Goal: Find specific page/section: Find specific page/section

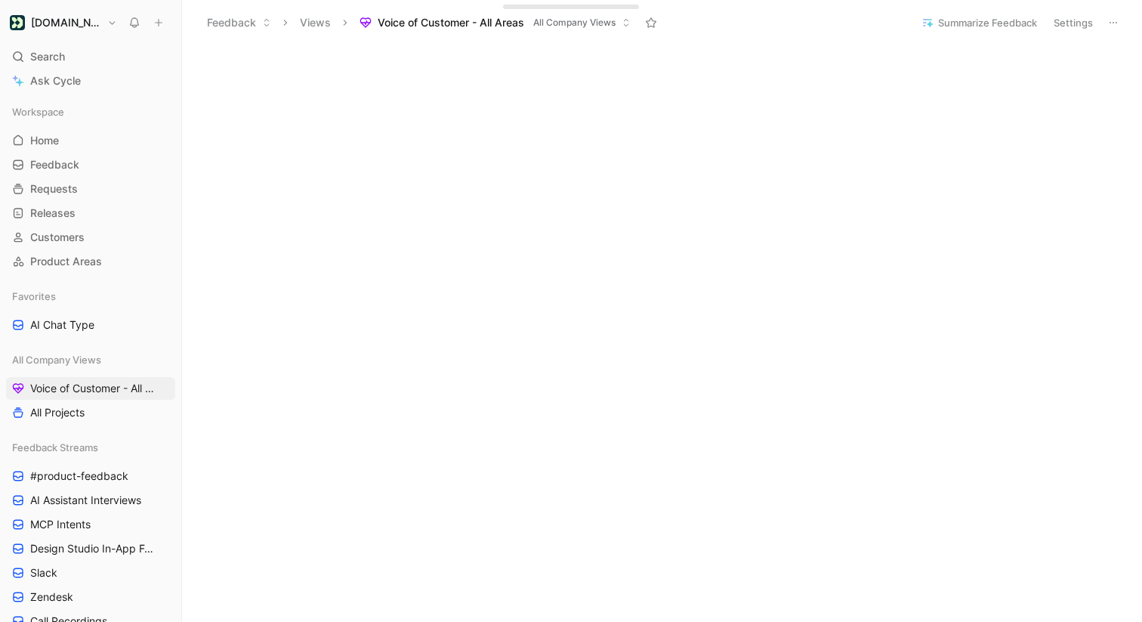
scroll to position [1153, 0]
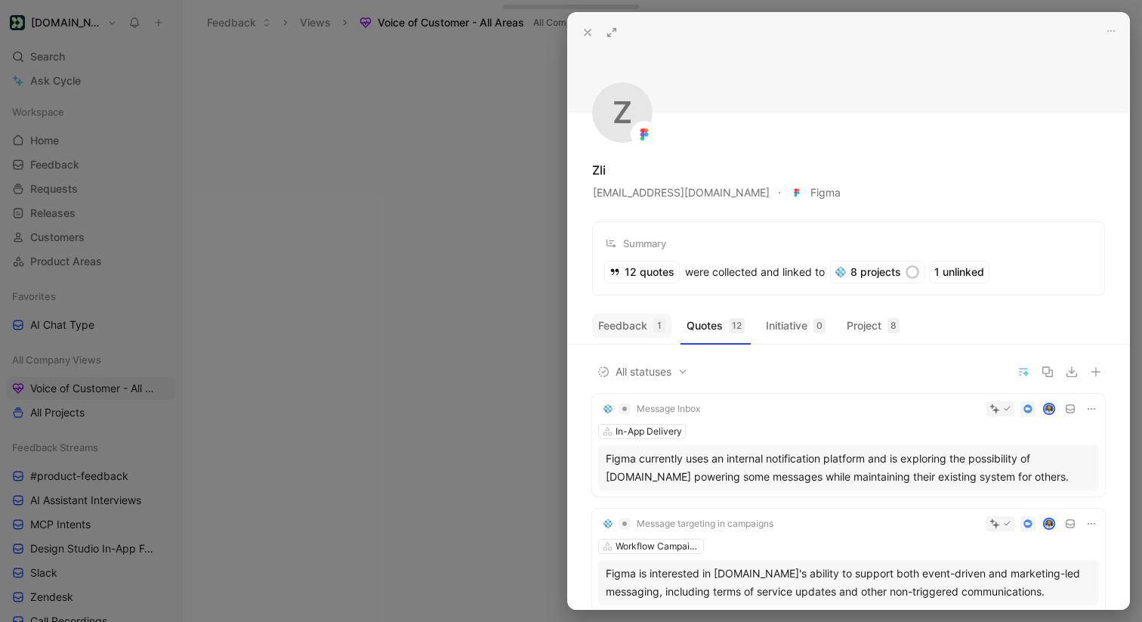
click at [642, 335] on button "Feedback 1" at bounding box center [631, 326] width 79 height 24
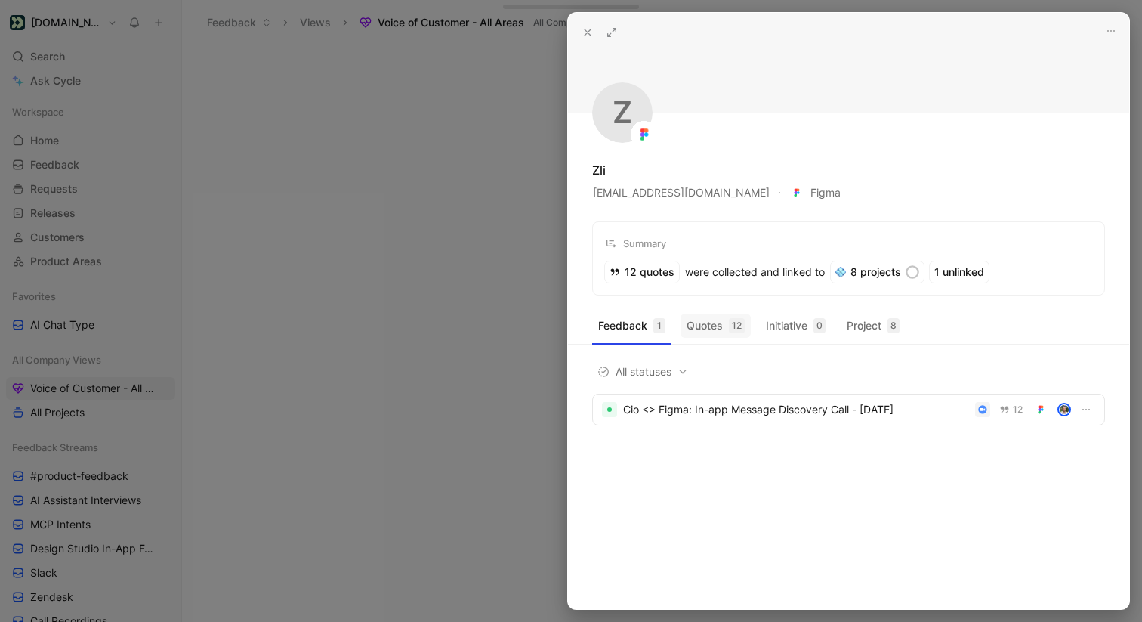
click at [703, 326] on button "Quotes 12" at bounding box center [716, 326] width 70 height 24
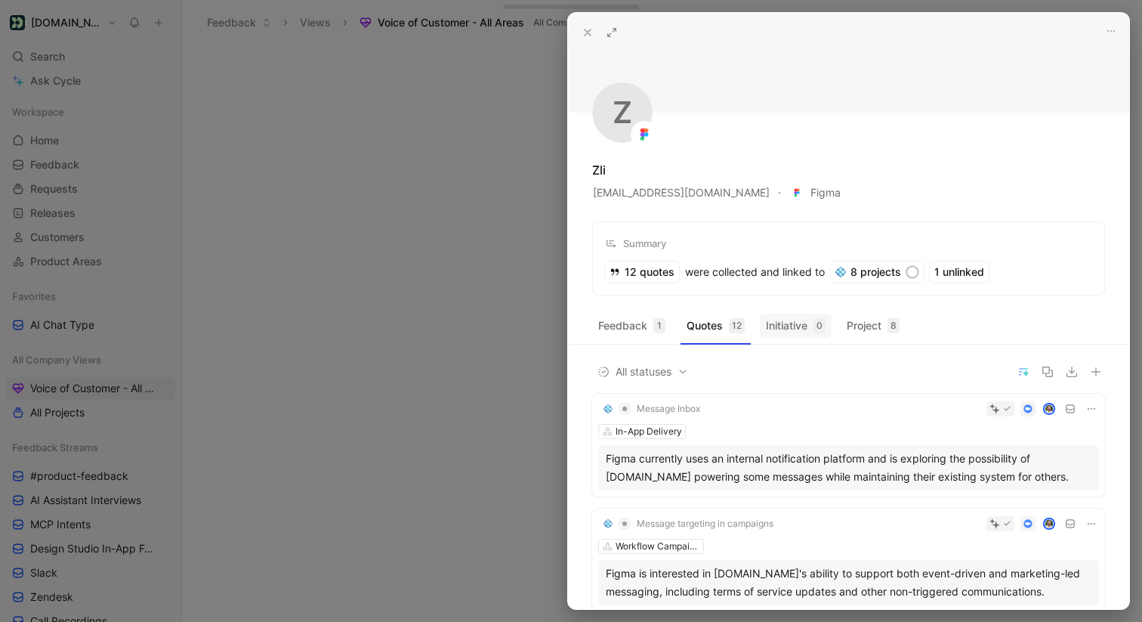
click at [807, 337] on button "Initiative 0" at bounding box center [796, 326] width 72 height 24
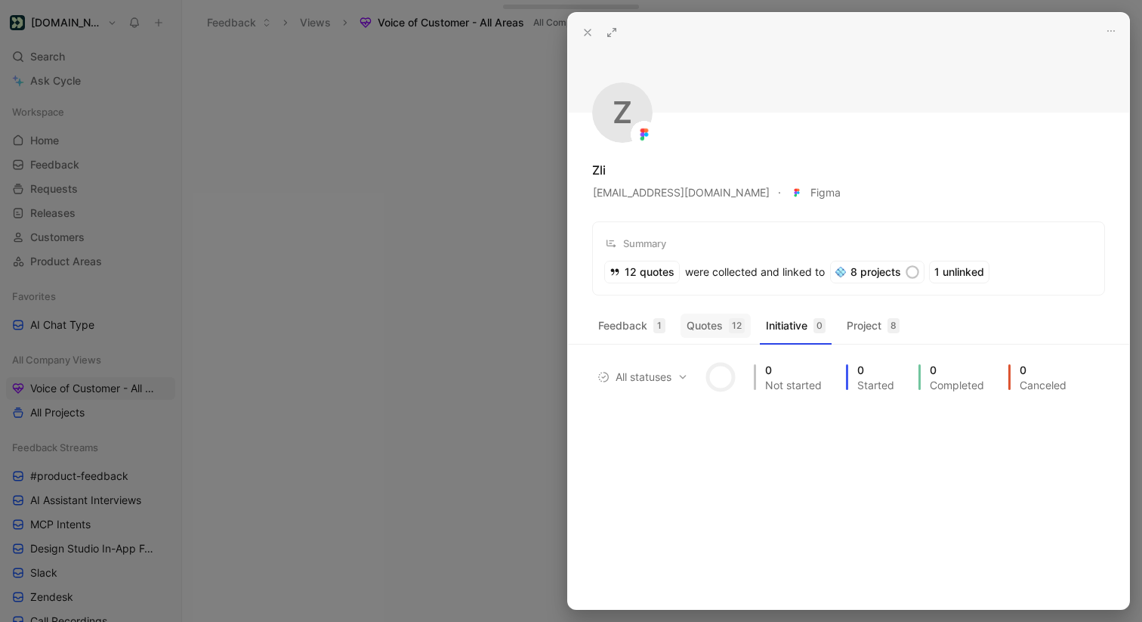
click at [697, 329] on button "Quotes 12" at bounding box center [716, 326] width 70 height 24
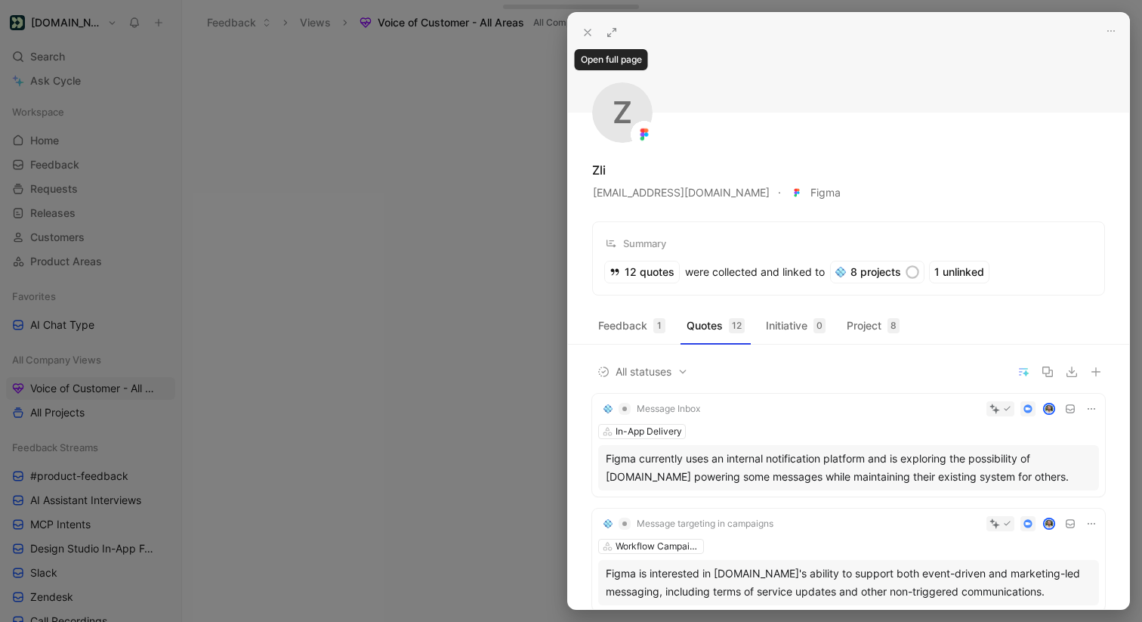
click at [610, 36] on use at bounding box center [612, 33] width 8 height 8
click at [489, 323] on div at bounding box center [571, 311] width 1142 height 622
